Goal: Manage account settings

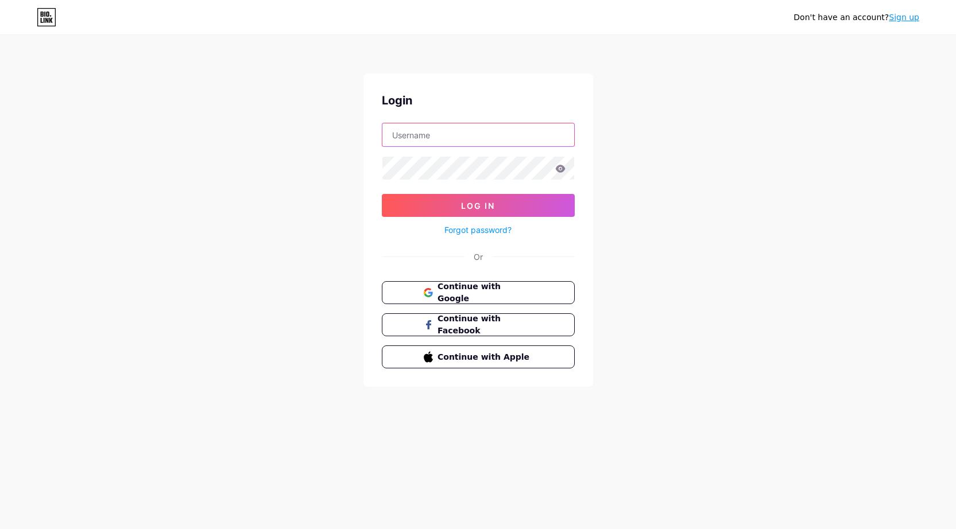
click at [480, 140] on input "text" at bounding box center [478, 134] width 192 height 23
click at [710, 129] on div "Don't have an account? Sign up Login Log In Forgot password? Or Continue with G…" at bounding box center [478, 212] width 956 height 424
click at [498, 327] on span "Continue with Facebook" at bounding box center [485, 325] width 96 height 25
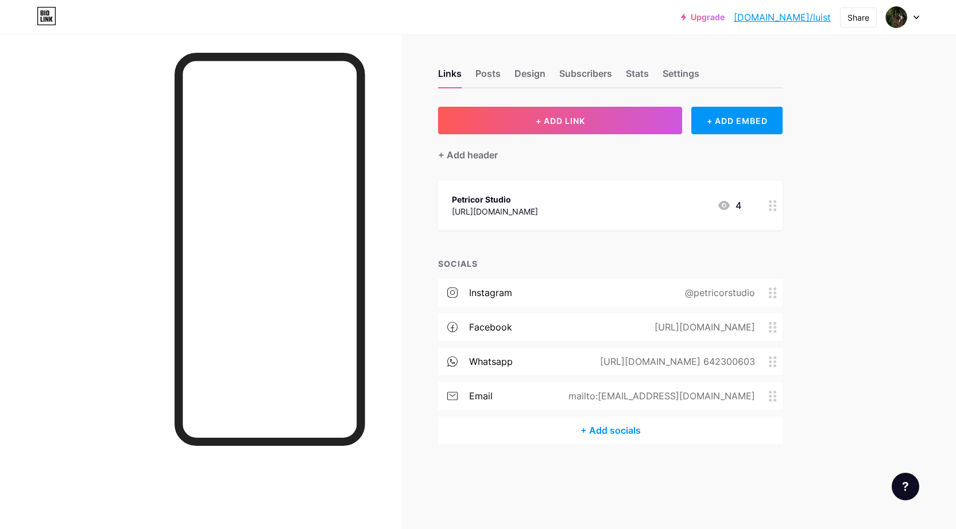
click at [528, 324] on div "facebook [URL][DOMAIN_NAME]" at bounding box center [610, 328] width 345 height 28
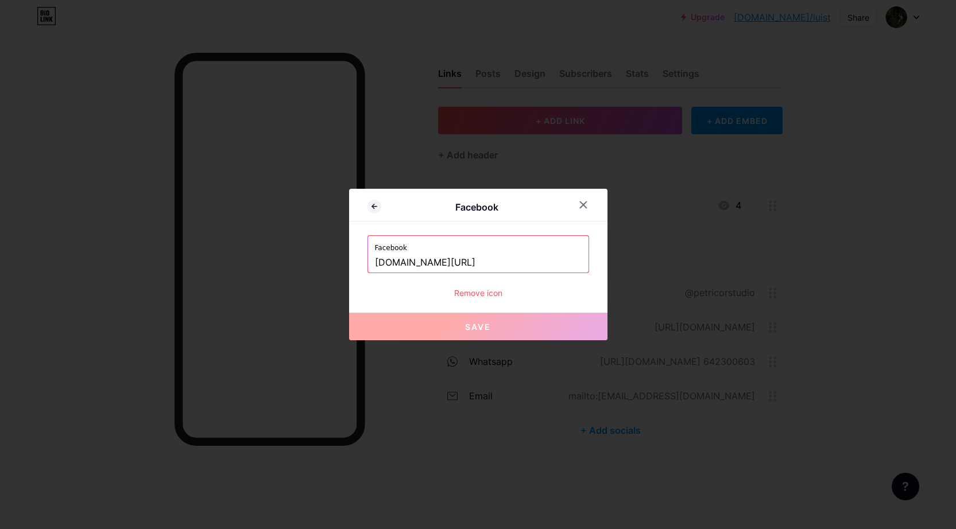
click at [521, 262] on input "[DOMAIN_NAME][URL]" at bounding box center [478, 263] width 207 height 20
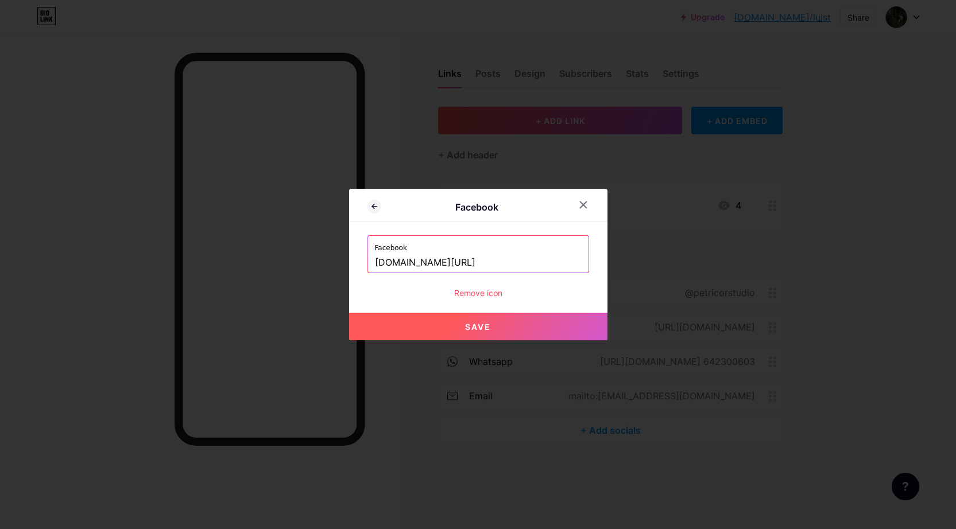
click at [533, 322] on button "Save" at bounding box center [478, 327] width 258 height 28
type input "[URL][DOMAIN_NAME]"
